Goal: Transaction & Acquisition: Purchase product/service

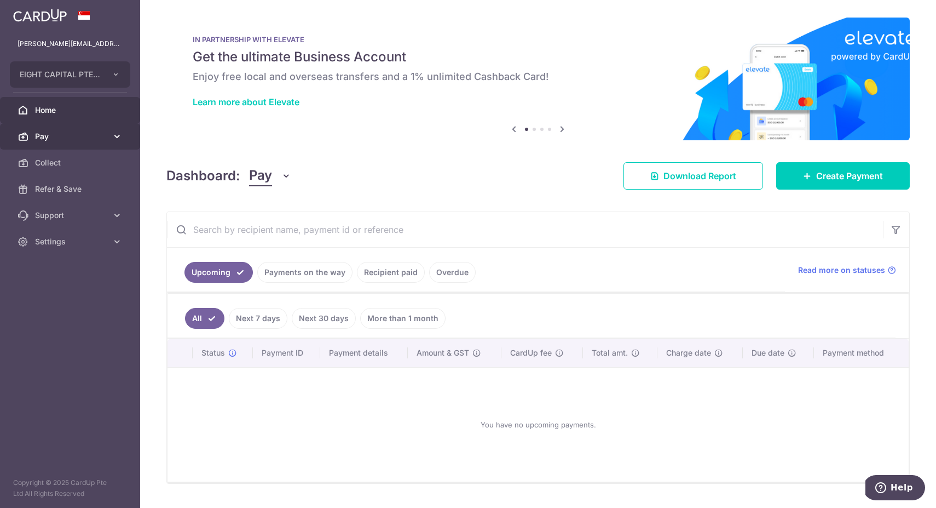
click at [67, 142] on link "Pay" at bounding box center [70, 136] width 140 height 26
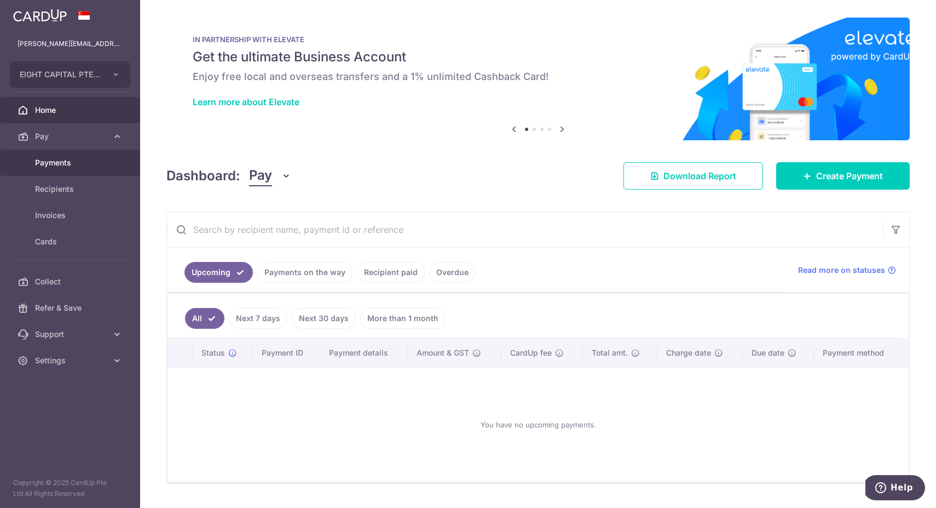
click at [70, 164] on span "Payments" at bounding box center [71, 162] width 72 height 11
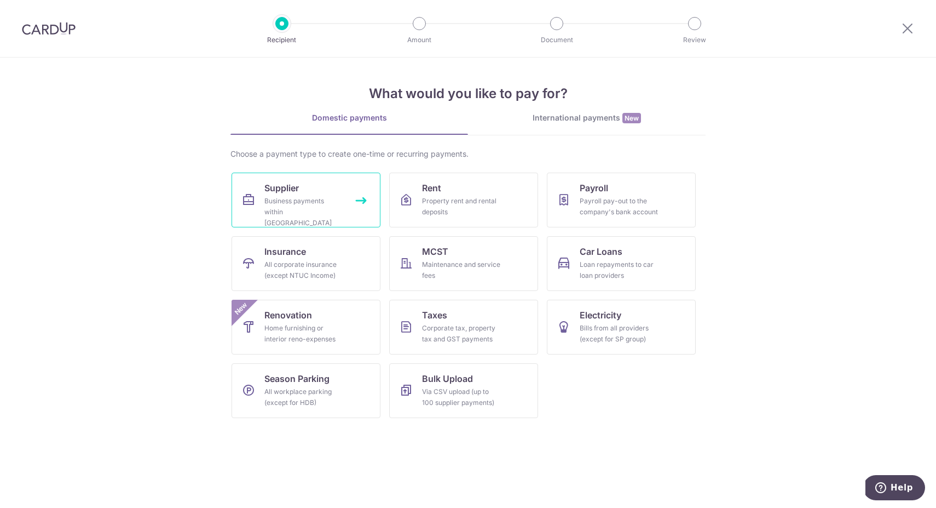
click at [276, 196] on div "Business payments within Singapore" at bounding box center [303, 211] width 79 height 33
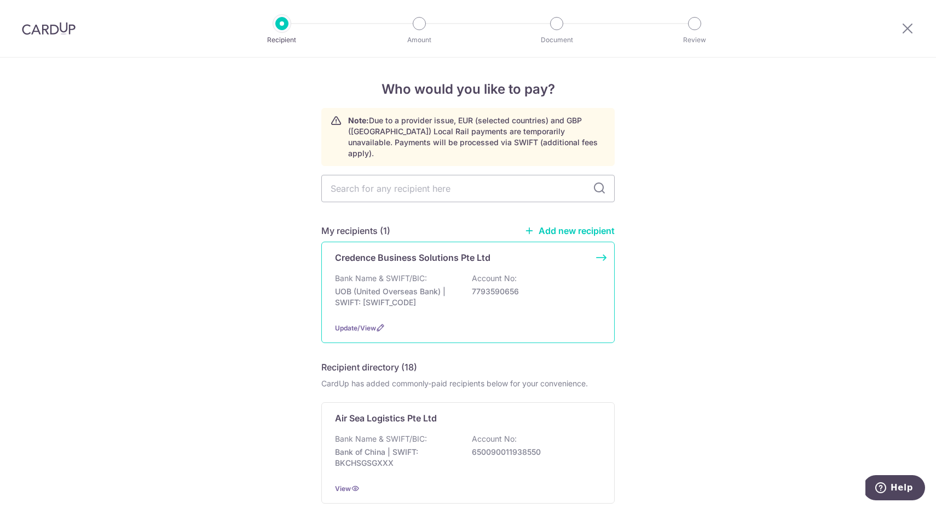
click at [415, 256] on div "Credence Business Solutions Pte Ltd Bank Name & SWIFT/BIC: UOB (United Overseas…" at bounding box center [467, 291] width 293 height 101
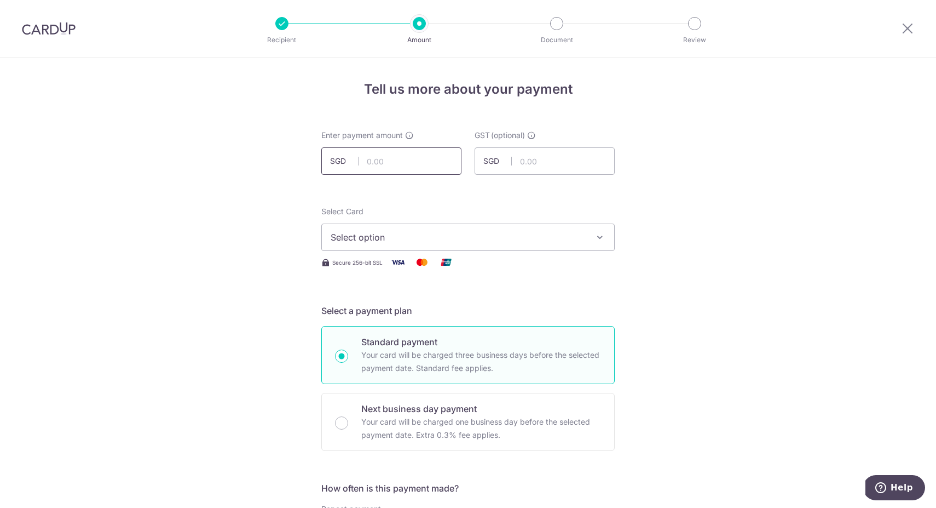
click at [393, 157] on input "text" at bounding box center [391, 160] width 140 height 27
type input "15,000.00"
click at [578, 156] on input "text" at bounding box center [545, 160] width 140 height 27
type input "0.00"
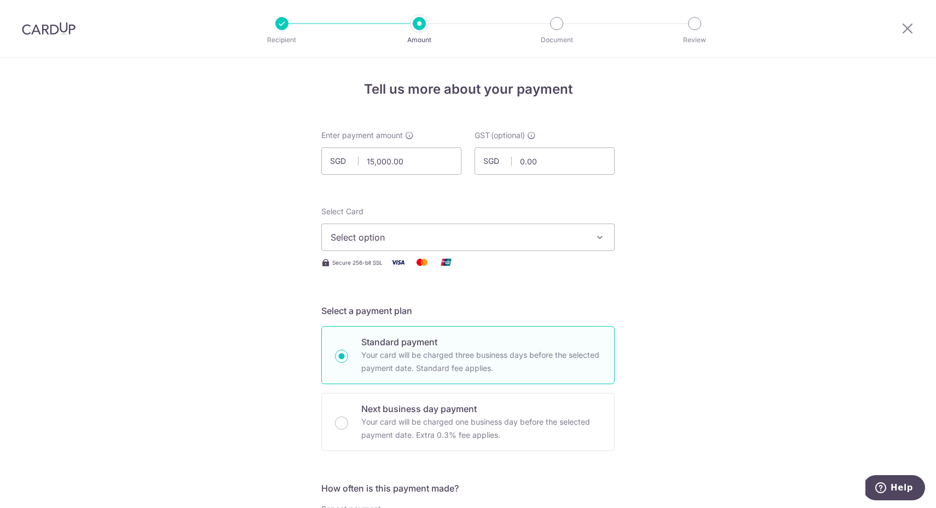
click at [520, 231] on span "Select option" at bounding box center [458, 237] width 255 height 13
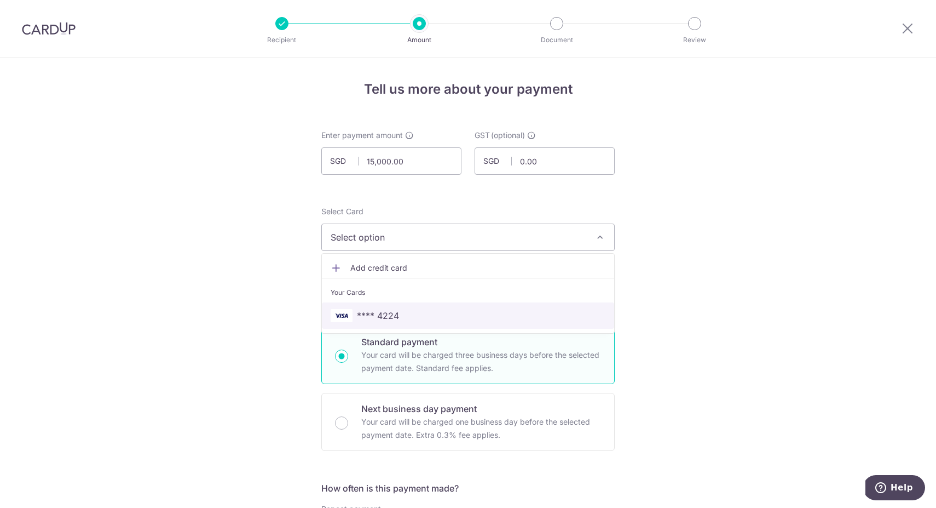
click at [488, 321] on span "**** 4224" at bounding box center [468, 315] width 275 height 13
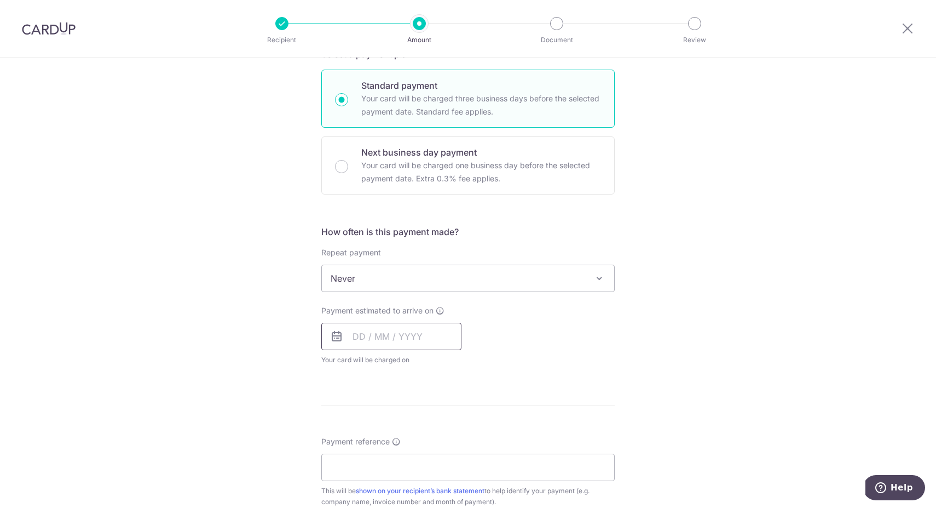
scroll to position [257, 0]
click at [397, 332] on input "text" at bounding box center [391, 335] width 140 height 27
click at [450, 462] on link "15" at bounding box center [454, 457] width 18 height 18
type input "15/08/2025"
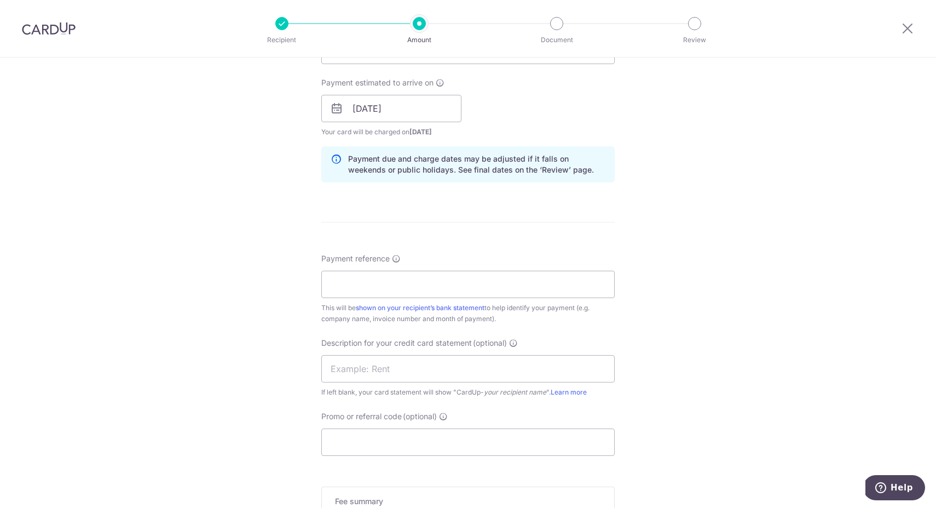
scroll to position [488, 0]
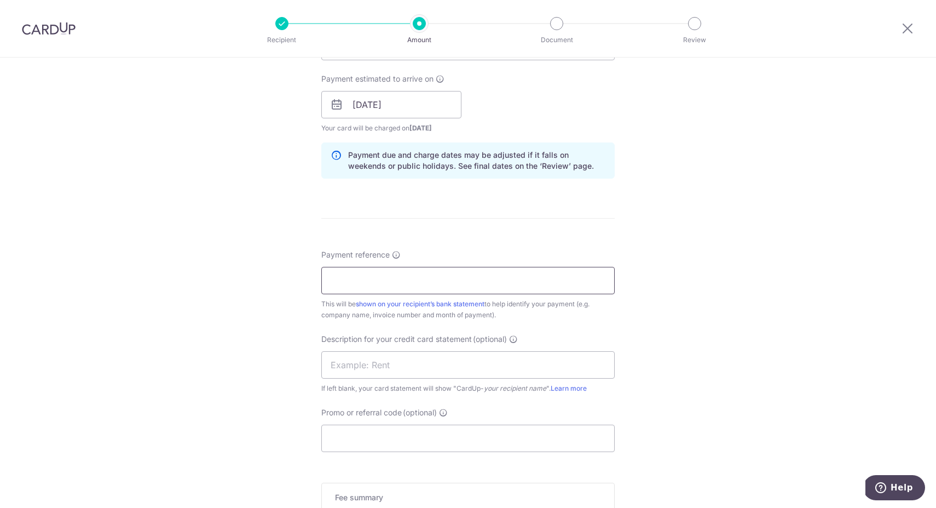
click at [434, 285] on input "Payment reference" at bounding box center [467, 280] width 293 height 27
paste input "INV-0010"
type input "INV-0010"
click at [770, 295] on div "Tell us more about your payment Enter payment amount SGD 15,000.00 15000.00 GST…" at bounding box center [468, 124] width 936 height 1109
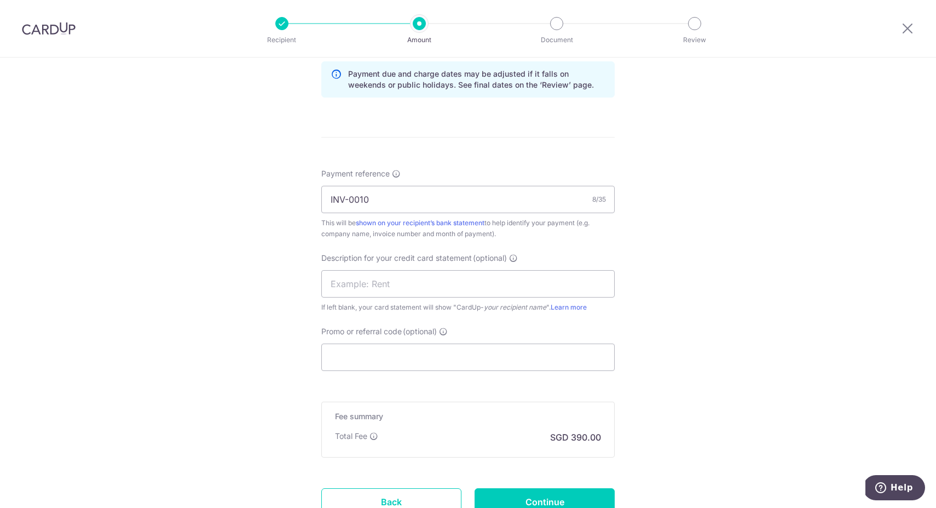
scroll to position [571, 0]
click at [488, 289] on input "text" at bounding box center [467, 281] width 293 height 27
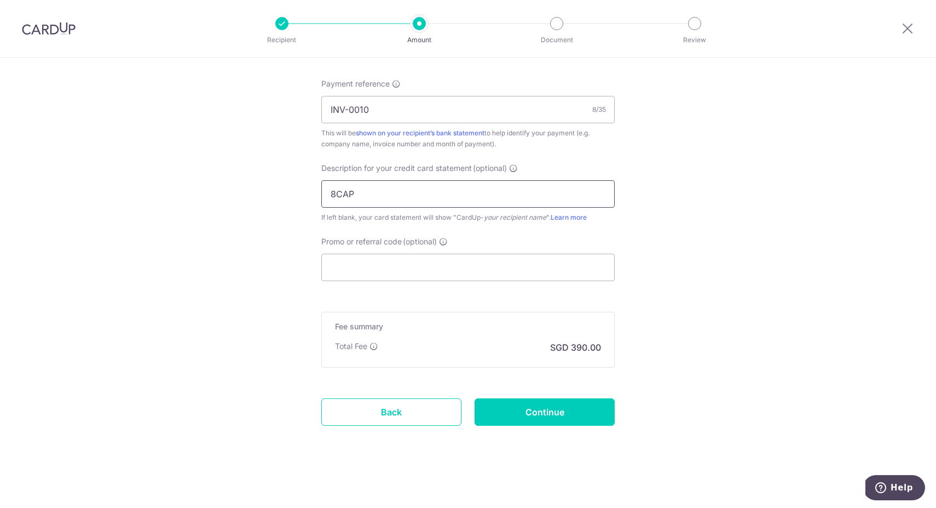
scroll to position [659, 0]
type input "8CAP"
click at [495, 266] on input "Promo or referral code (optional)" at bounding box center [467, 267] width 293 height 27
paste input "BOFF185"
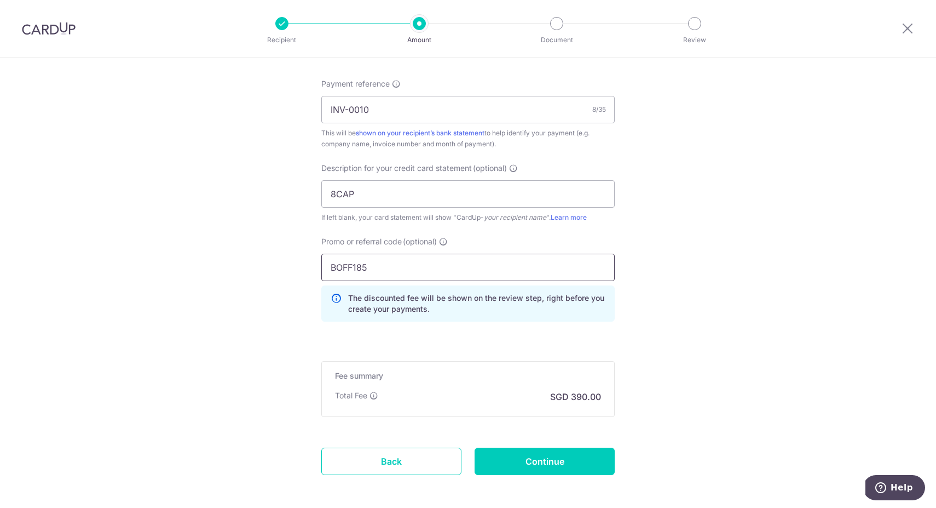
type input "BOFF185"
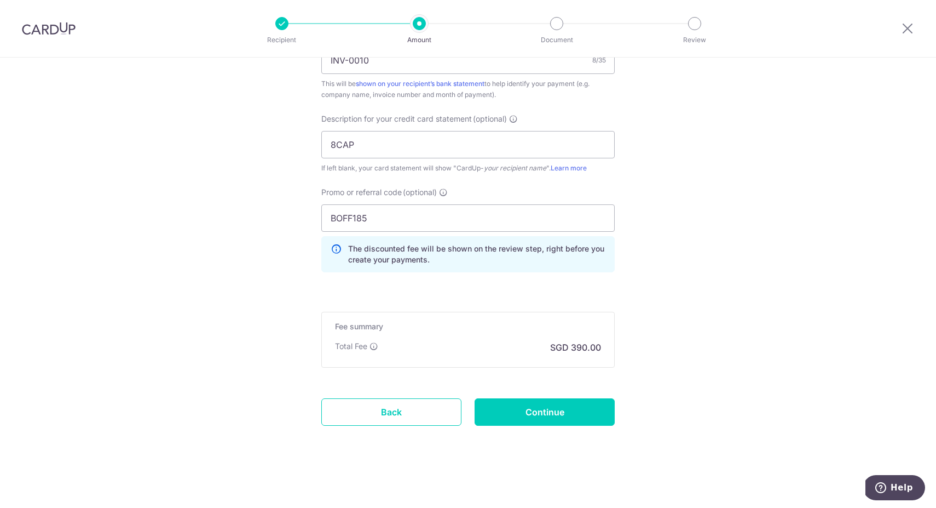
scroll to position [708, 0]
click at [552, 418] on input "Continue" at bounding box center [545, 411] width 140 height 27
type input "Create Schedule"
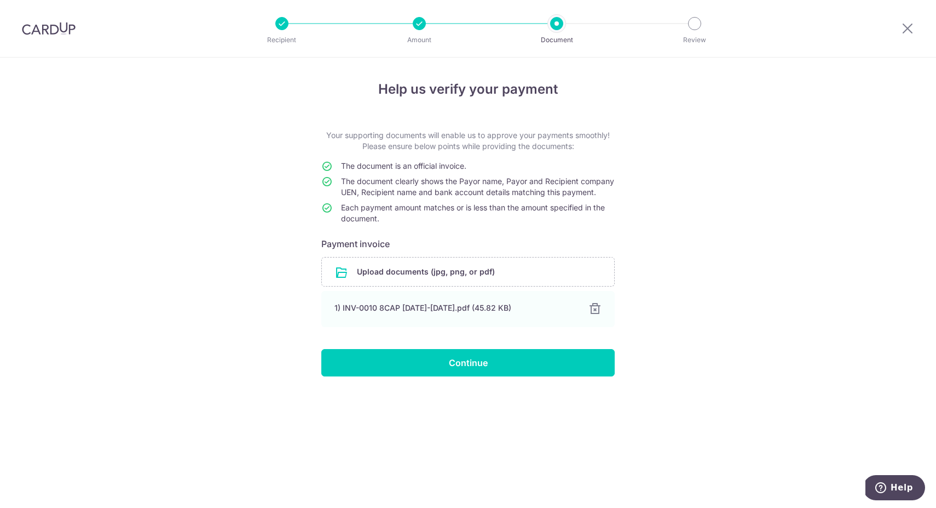
click at [746, 244] on div "Help us verify your payment Your supporting documents will enable us to approve…" at bounding box center [468, 282] width 936 height 450
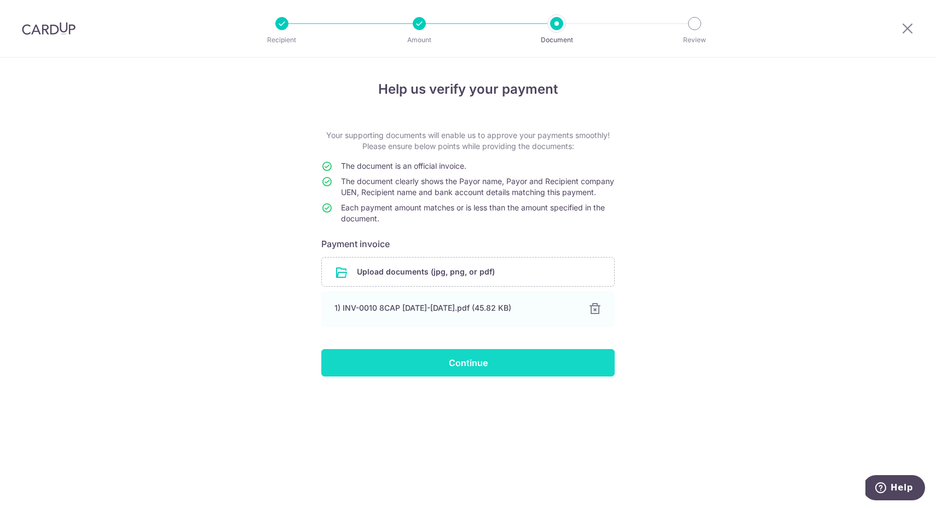
click at [479, 376] on input "Continue" at bounding box center [467, 362] width 293 height 27
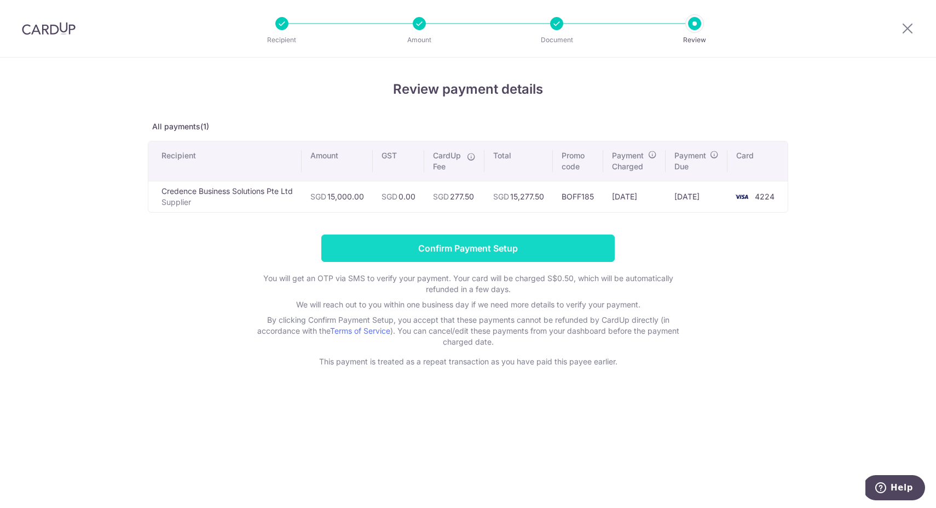
click at [501, 240] on input "Confirm Payment Setup" at bounding box center [467, 247] width 293 height 27
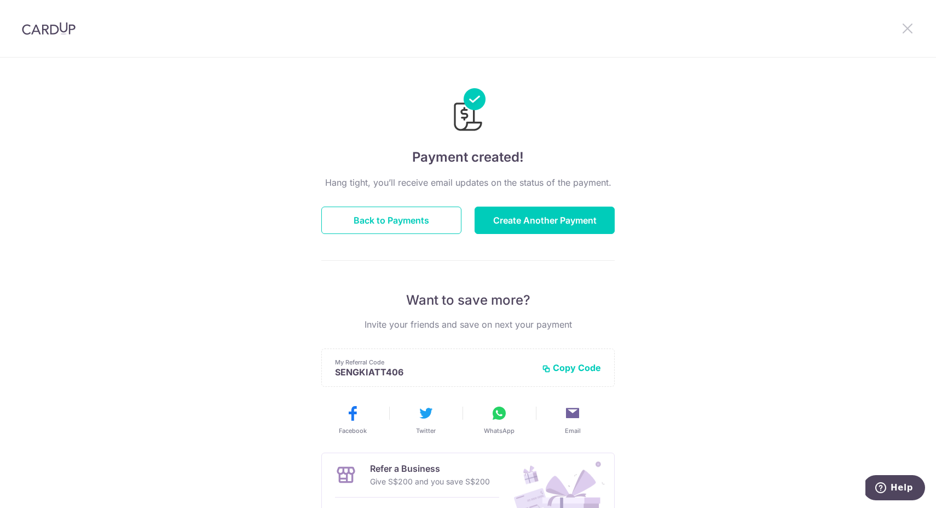
click at [908, 27] on icon at bounding box center [907, 28] width 13 height 14
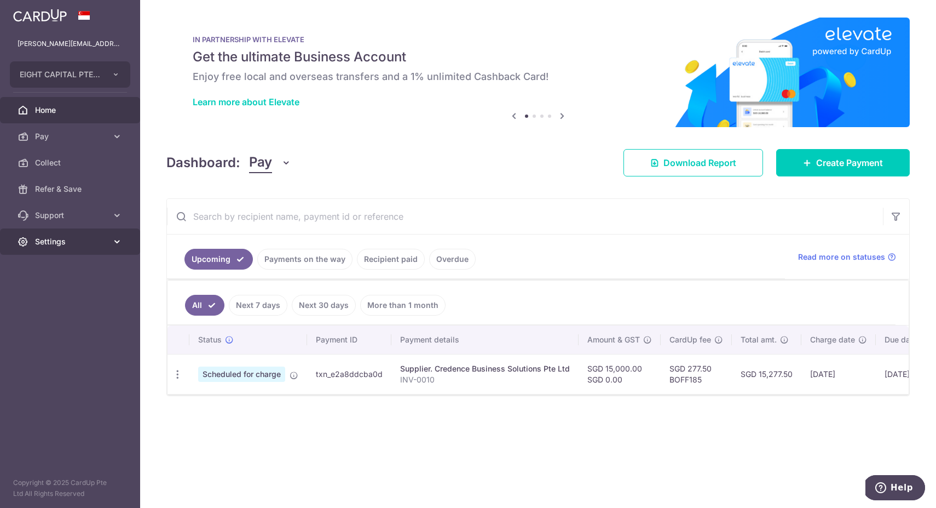
click at [117, 247] on link "Settings" at bounding box center [70, 241] width 140 height 26
click at [66, 298] on span "Logout" at bounding box center [71, 294] width 72 height 11
